Goal: Contribute content: Contribute content

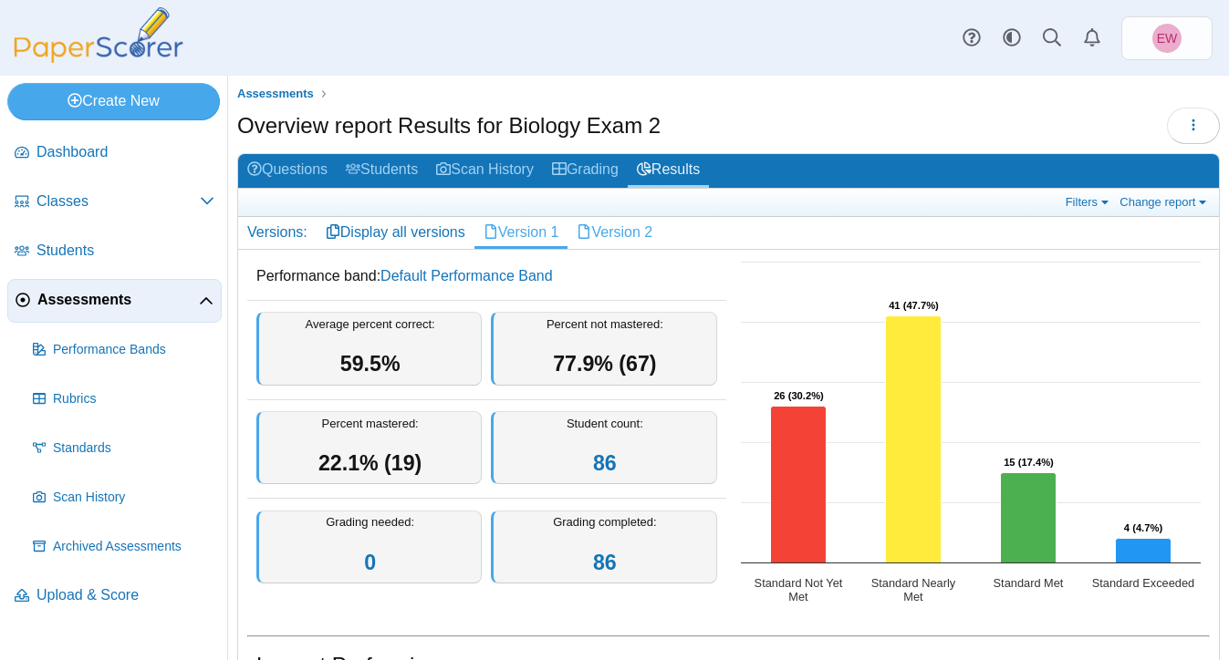
click at [627, 241] on link "Version 2" at bounding box center [614, 232] width 94 height 31
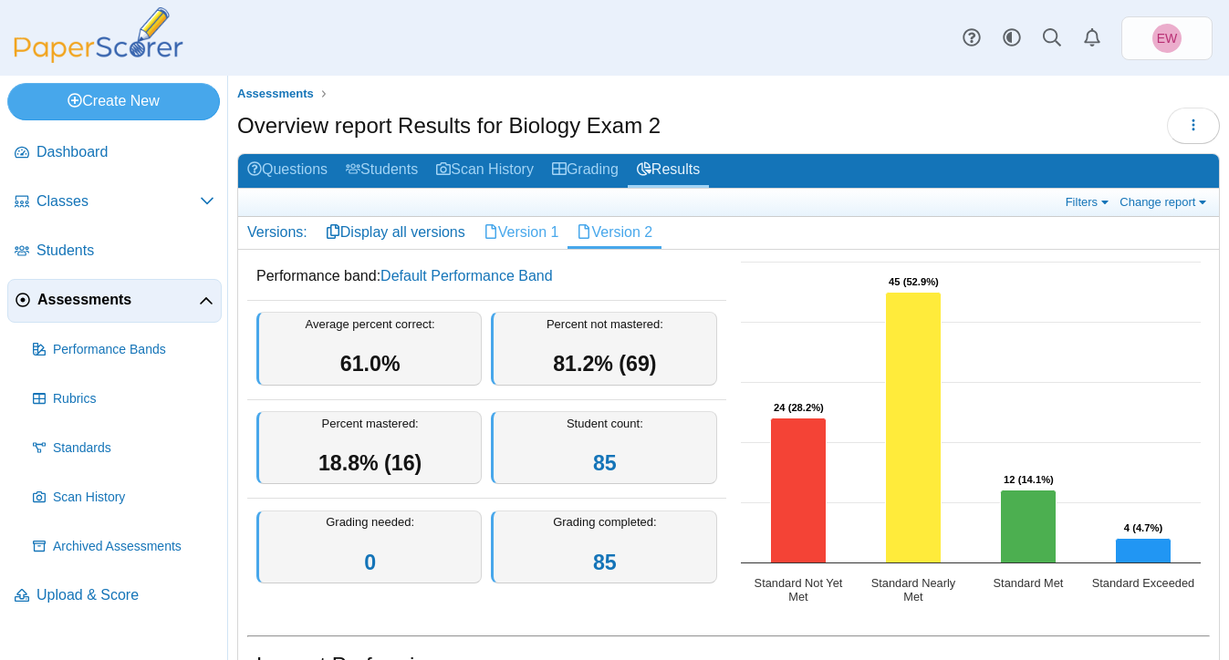
click at [522, 233] on link "Version 1" at bounding box center [521, 232] width 94 height 31
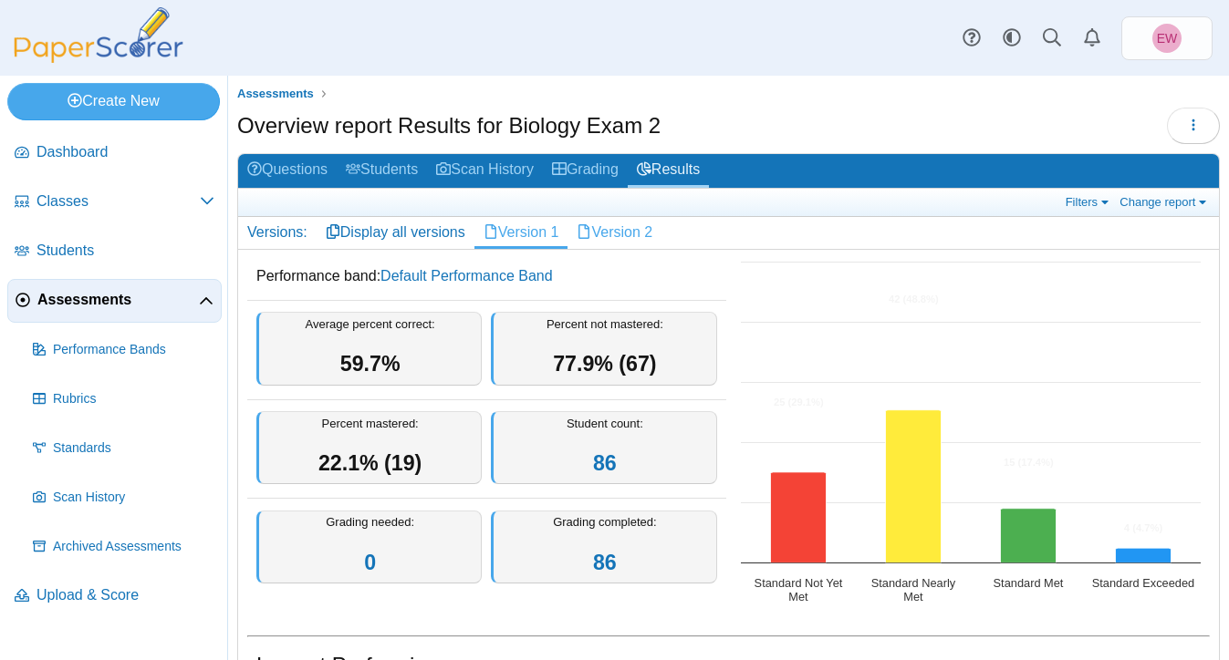
click at [624, 234] on link "Version 2" at bounding box center [614, 232] width 94 height 31
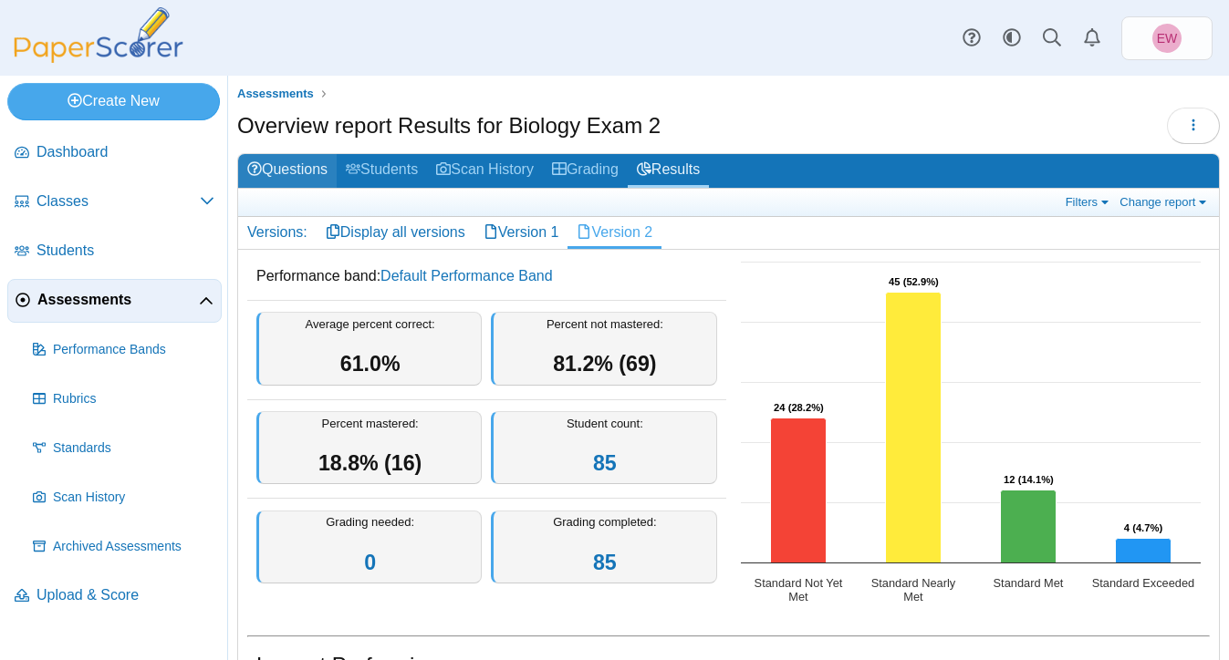
click at [296, 174] on link "Questions" at bounding box center [287, 171] width 98 height 34
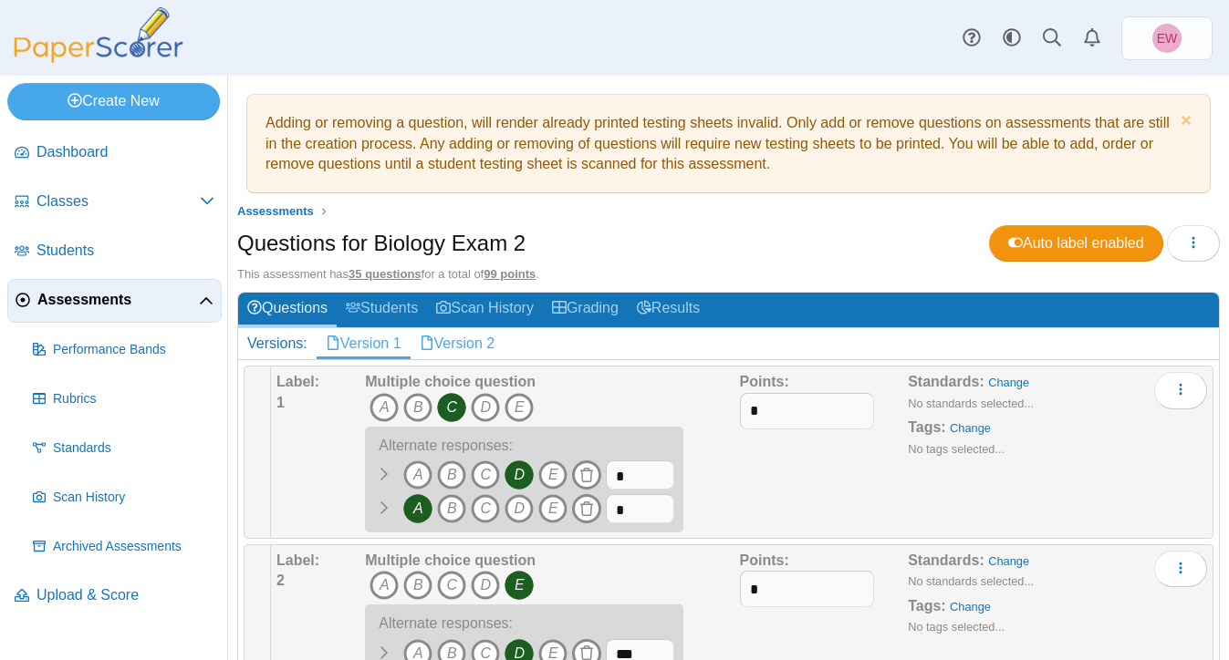
click at [469, 345] on link "Version 2" at bounding box center [457, 343] width 94 height 31
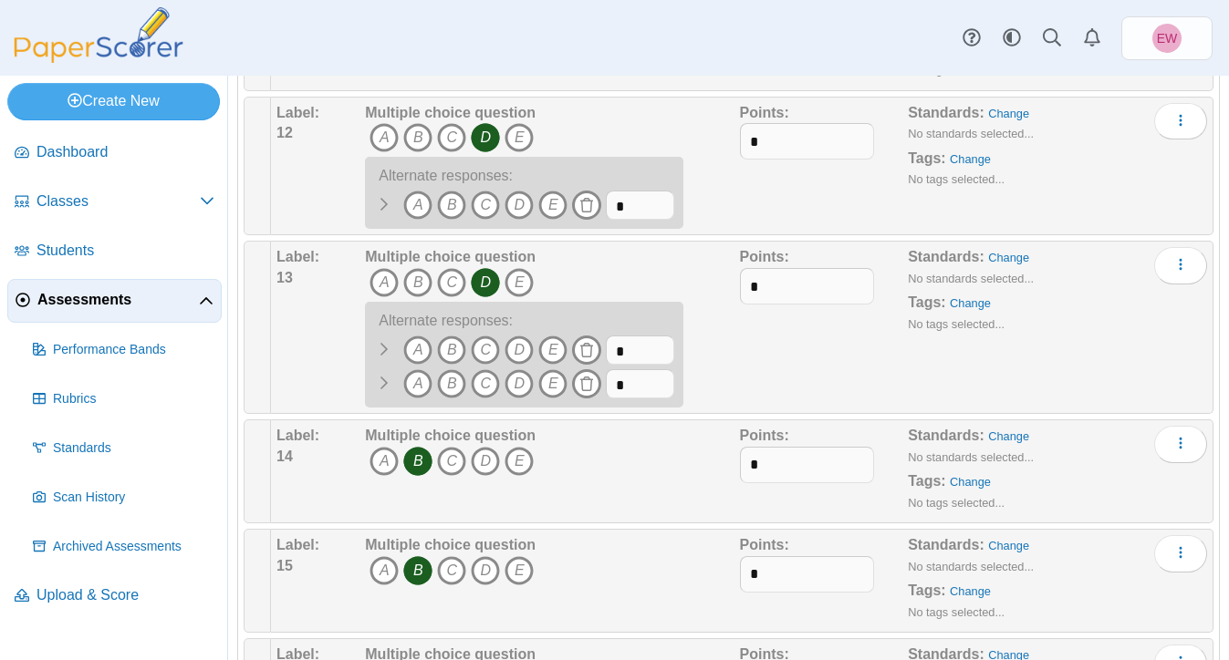
scroll to position [1682, 0]
click at [410, 346] on icon "A" at bounding box center [417, 349] width 29 height 29
drag, startPoint x: 633, startPoint y: 354, endPoint x: 607, endPoint y: 352, distance: 25.6
click at [607, 352] on input "*" at bounding box center [640, 349] width 68 height 29
type input "***"
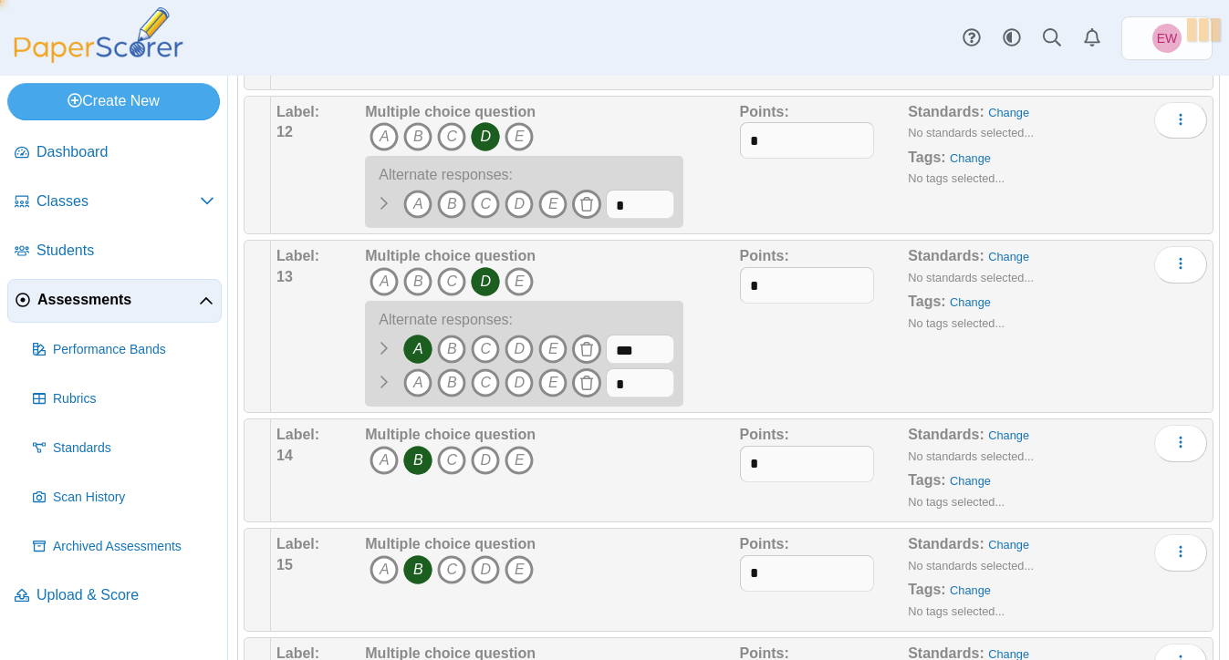
click at [752, 352] on div "Points: *" at bounding box center [824, 326] width 169 height 161
click at [482, 389] on icon "C" at bounding box center [485, 382] width 29 height 29
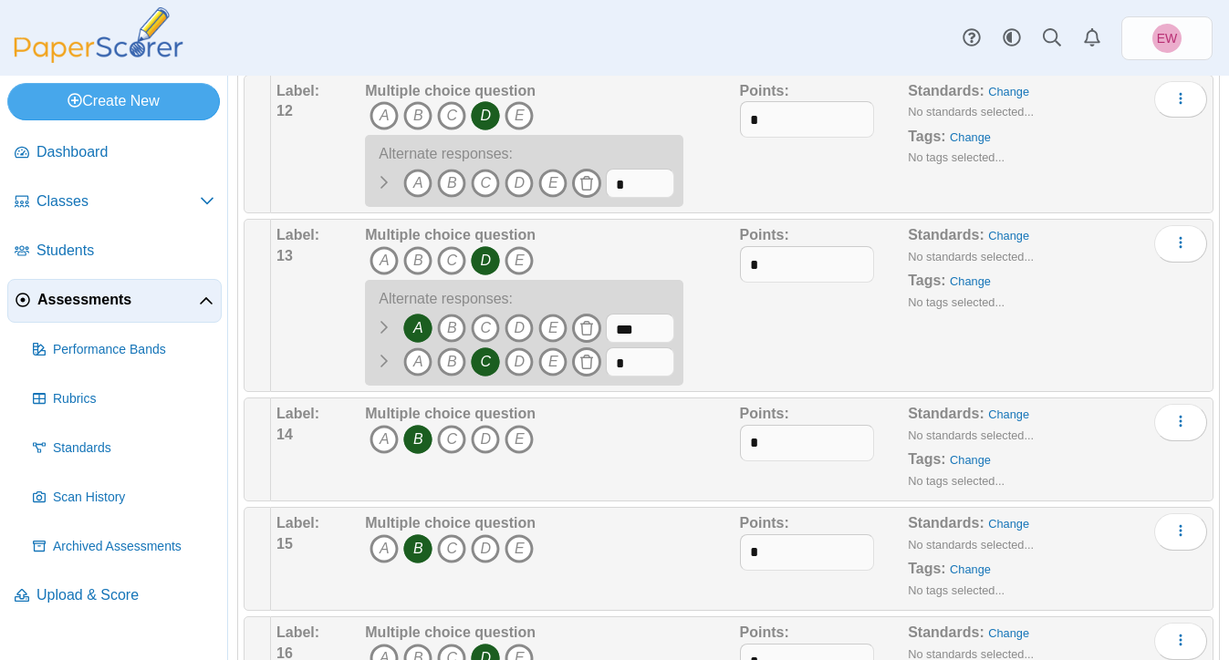
scroll to position [1712, 0]
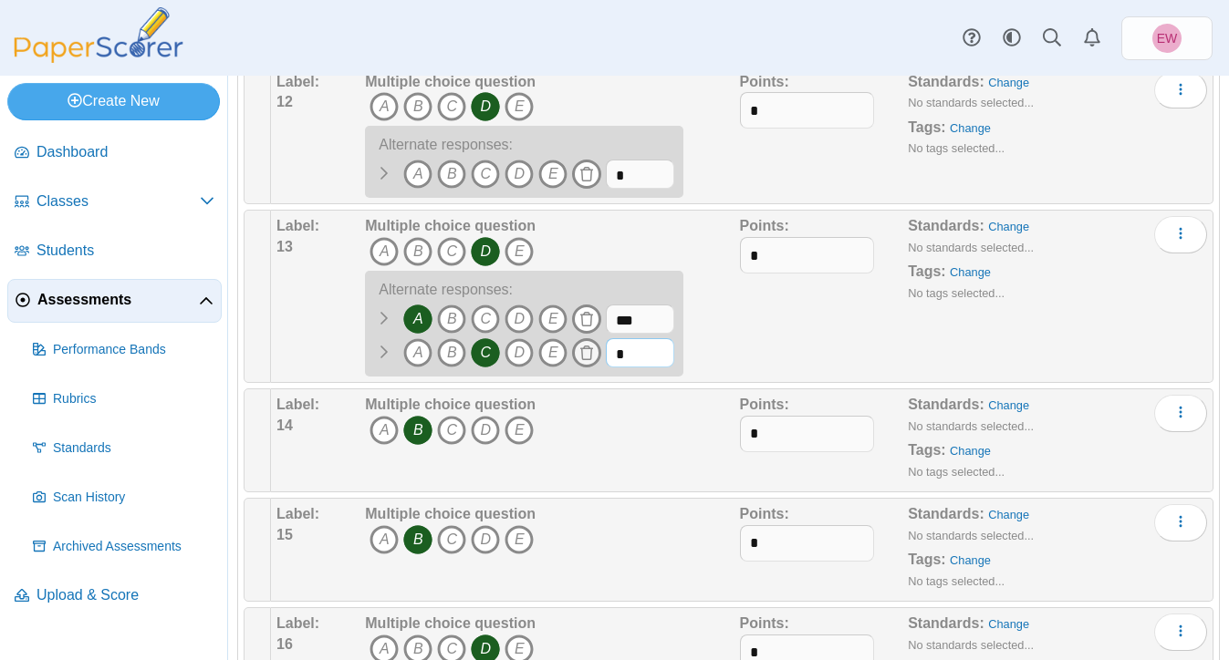
drag, startPoint x: 639, startPoint y: 356, endPoint x: 584, endPoint y: 355, distance: 55.6
click at [584, 355] on span "A B" at bounding box center [519, 355] width 309 height 34
type input "***"
click at [792, 333] on div "Points: *" at bounding box center [824, 296] width 169 height 161
click at [1177, 420] on icon "More options" at bounding box center [1180, 412] width 15 height 15
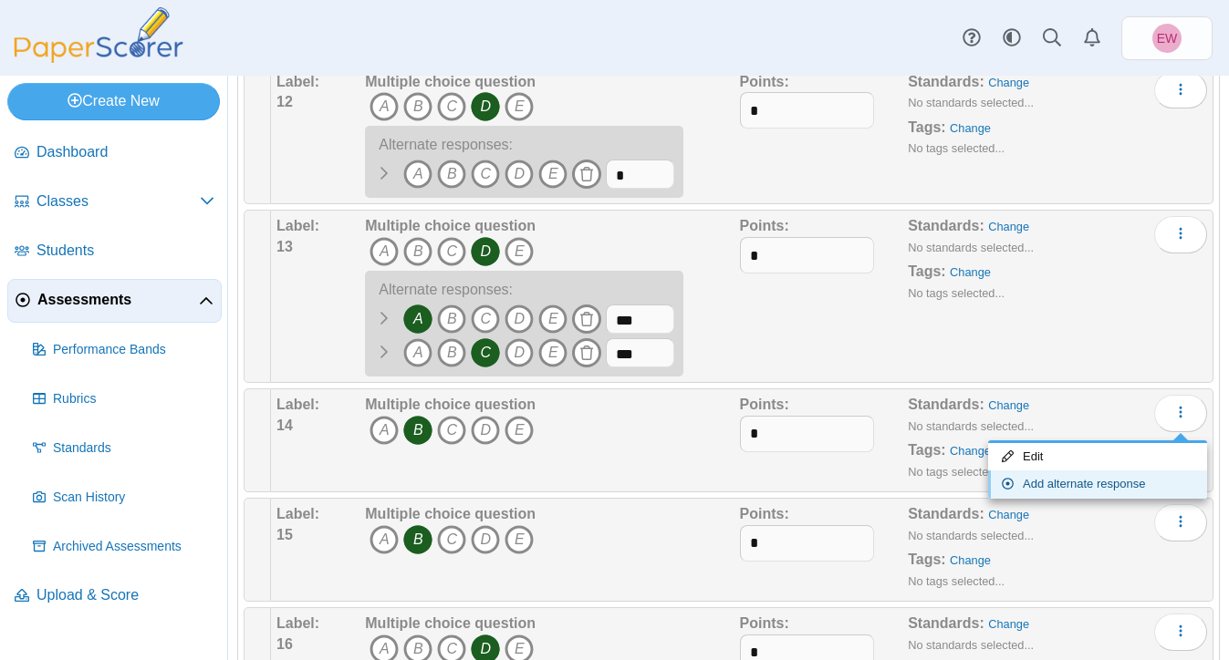
click at [1062, 488] on link "Add alternate response" at bounding box center [1097, 484] width 219 height 27
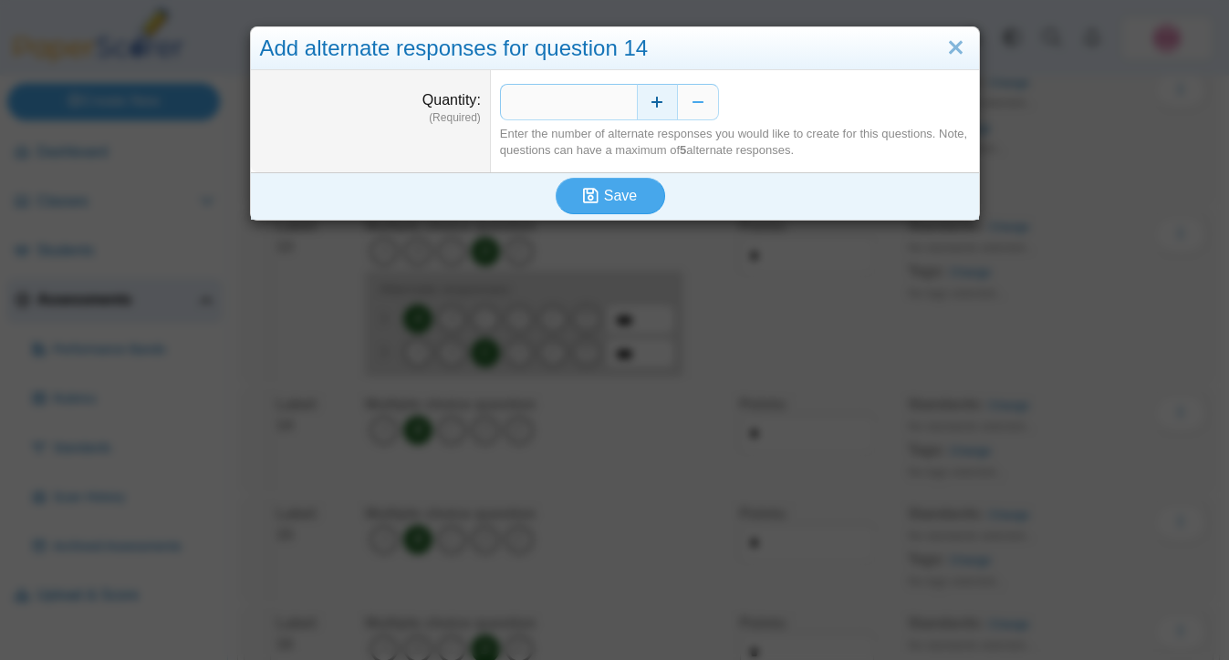
click at [657, 98] on button "Increase" at bounding box center [657, 102] width 41 height 36
click at [597, 197] on use "submit" at bounding box center [591, 196] width 16 height 16
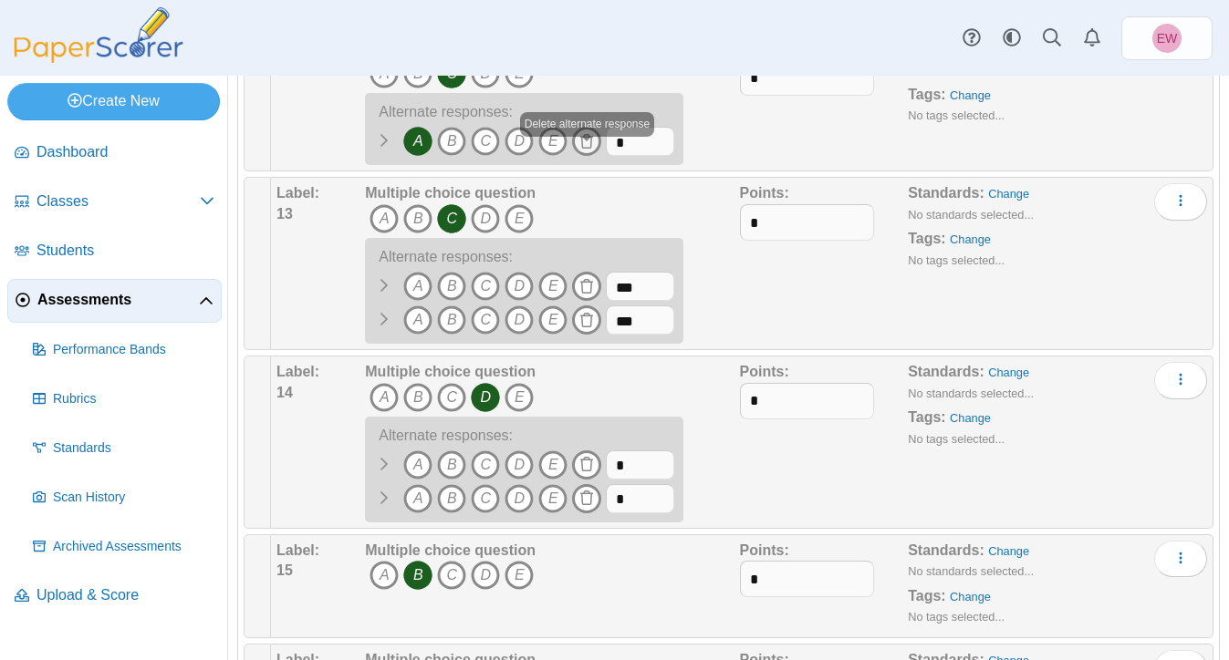
scroll to position [1746, 0]
